Goal: Information Seeking & Learning: Find contact information

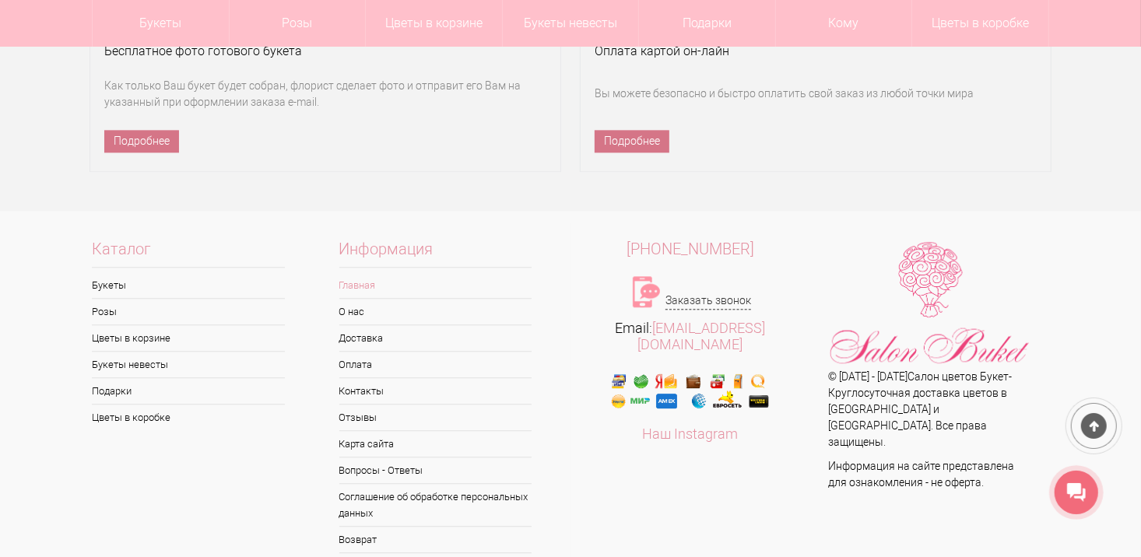
scroll to position [10489, 0]
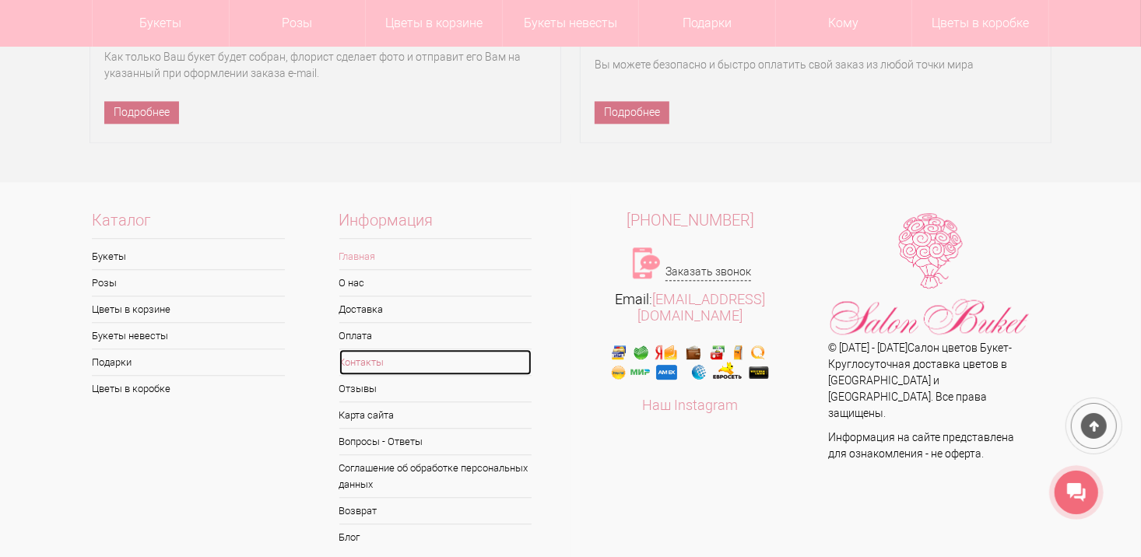
click at [374, 349] on link "Контакты" at bounding box center [435, 362] width 193 height 26
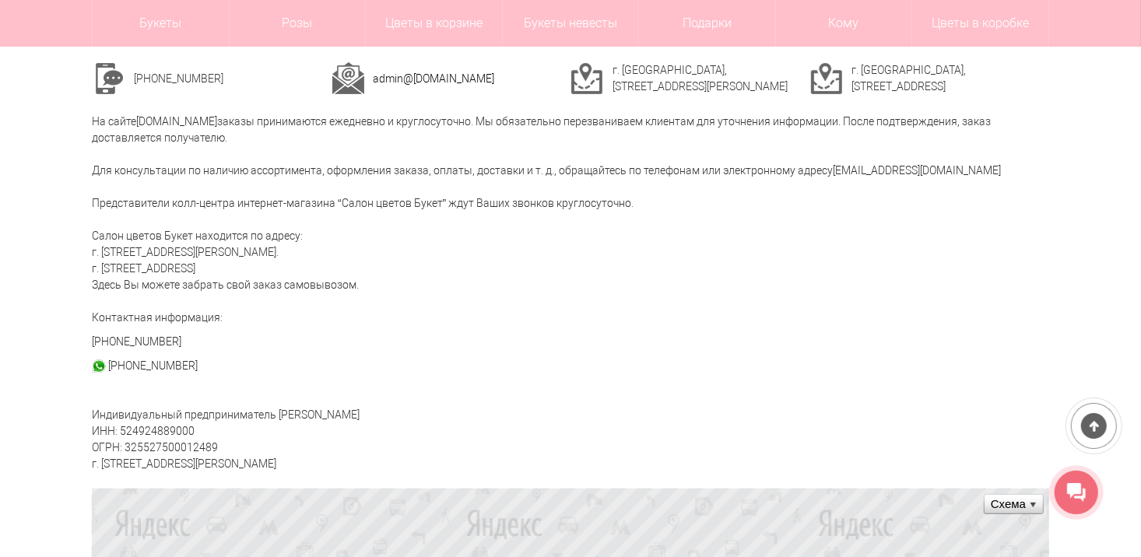
scroll to position [280, 0]
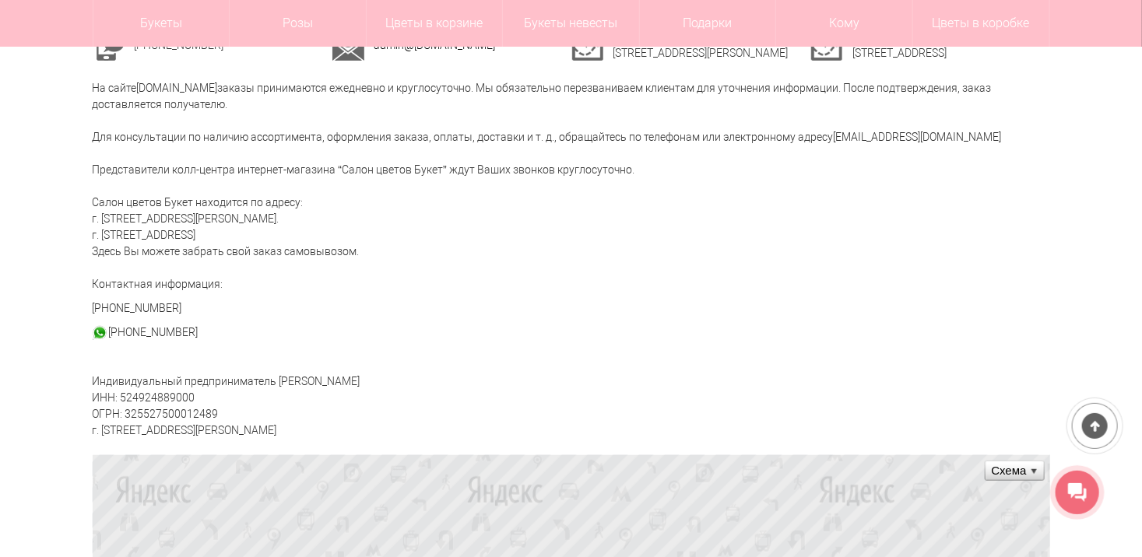
scroll to position [187, 0]
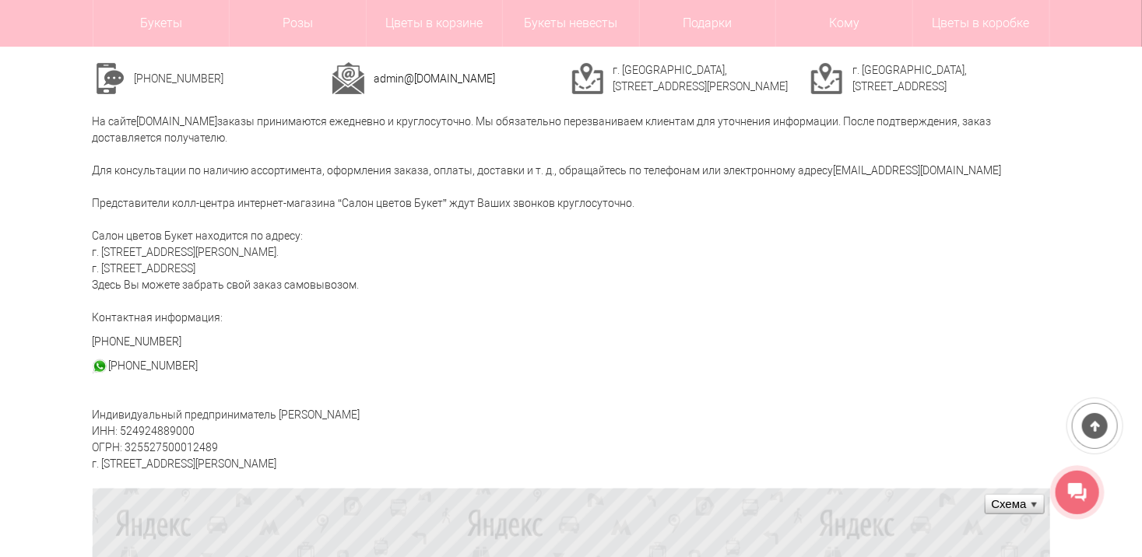
drag, startPoint x: 318, startPoint y: 255, endPoint x: 81, endPoint y: 249, distance: 236.7
copy div "г. Нижний Новгород, ул. Ванеева, д. 19."
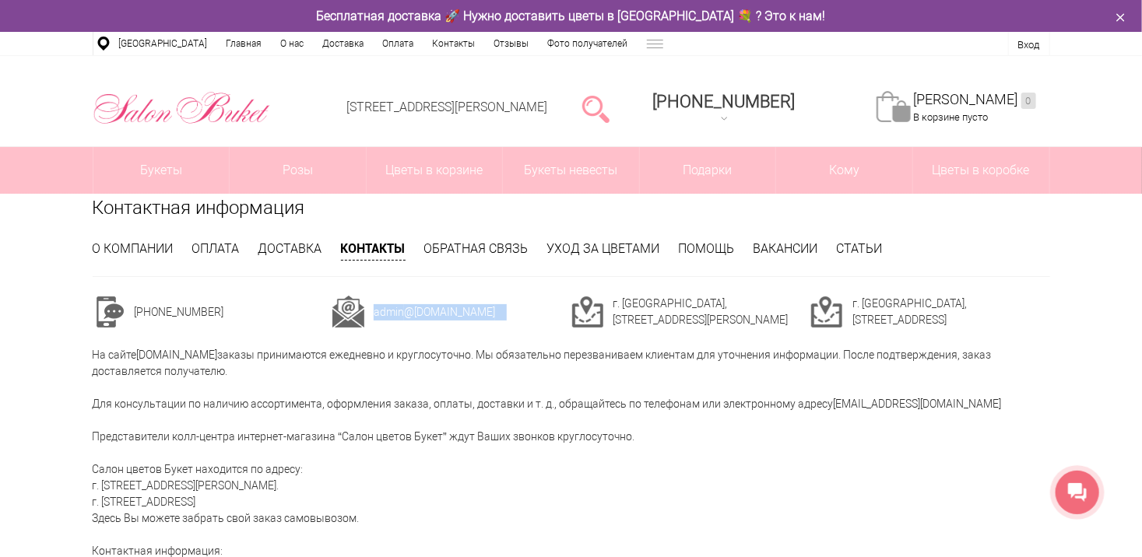
drag, startPoint x: 493, startPoint y: 317, endPoint x: 370, endPoint y: 314, distance: 123.0
click at [370, 314] on tr "admin @sbuket-nn.ru" at bounding box center [452, 312] width 240 height 33
copy tr "admin @sbuket-nn.ru"
